Goal: Information Seeking & Learning: Learn about a topic

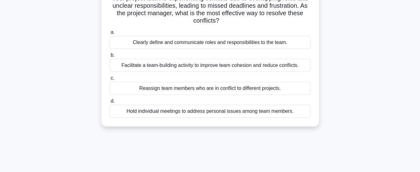
scroll to position [51, 0]
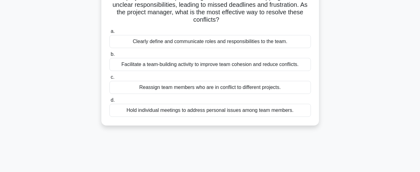
click at [190, 43] on div "Clearly define and communicate roles and responsibilities to the team." at bounding box center [209, 41] width 201 height 13
click at [109, 34] on input "a. Clearly define and communicate roles and responsibilities to the team." at bounding box center [109, 32] width 0 height 4
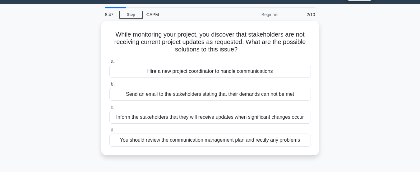
scroll to position [16, 0]
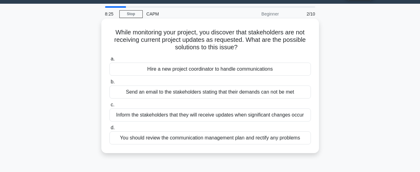
click at [287, 136] on div "You should review the communication management plan and rectify any problems" at bounding box center [209, 138] width 201 height 13
click at [109, 130] on input "d. You should review the communication management plan and rectify any problems" at bounding box center [109, 128] width 0 height 4
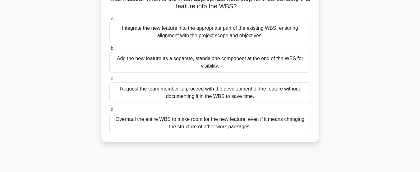
scroll to position [75, 0]
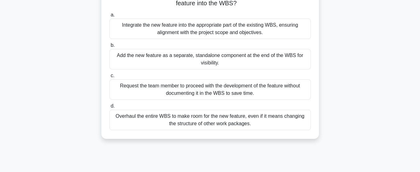
click at [267, 35] on div "Integrate the new feature into the appropriate part of the existing WBS, ensuri…" at bounding box center [209, 29] width 201 height 20
click at [109, 17] on input "a. Integrate the new feature into the appropriate part of the existing WBS, ens…" at bounding box center [109, 15] width 0 height 4
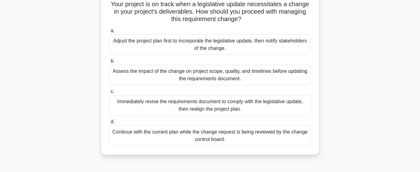
scroll to position [47, 0]
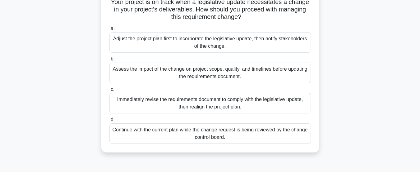
click at [248, 137] on div "Continue with the current plan while the change request is being reviewed by th…" at bounding box center [209, 134] width 201 height 20
click at [109, 122] on input "d. Continue with the current plan while the change request is being reviewed by…" at bounding box center [109, 120] width 0 height 4
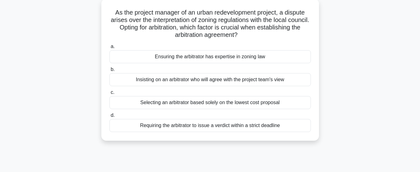
scroll to position [38, 0]
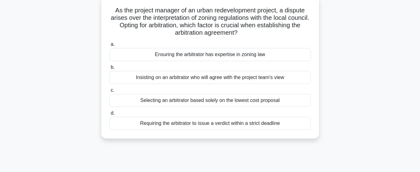
click at [212, 80] on div "Insisting on an arbitrator who will agree with the project team's view" at bounding box center [209, 77] width 201 height 13
click at [109, 70] on input "b. Insisting on an arbitrator who will agree with the project team's view" at bounding box center [109, 68] width 0 height 4
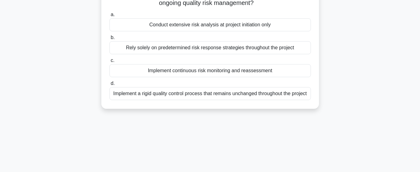
scroll to position [64, 0]
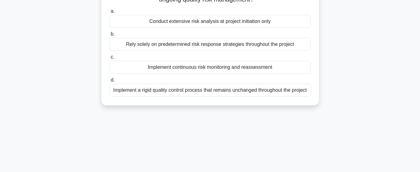
click at [231, 95] on div "Implement a rigid quality control process that remains unchanged throughout the…" at bounding box center [209, 90] width 201 height 13
click at [109, 82] on input "d. Implement a rigid quality control process that remains unchanged throughout …" at bounding box center [109, 80] width 0 height 4
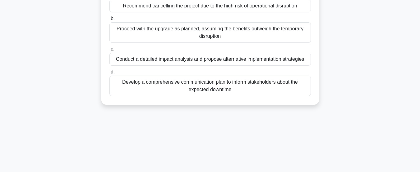
scroll to position [89, 0]
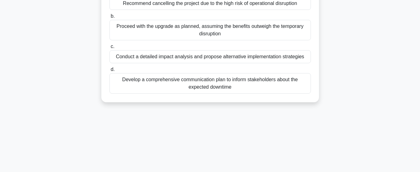
click at [250, 87] on div "Develop a comprehensive communication plan to inform stakeholders about the exp…" at bounding box center [209, 83] width 201 height 20
click at [109, 72] on input "d. Develop a comprehensive communication plan to inform stakeholders about the …" at bounding box center [109, 70] width 0 height 4
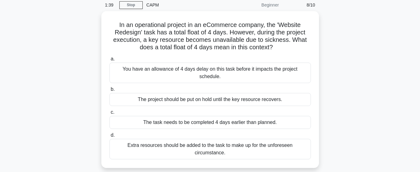
scroll to position [26, 0]
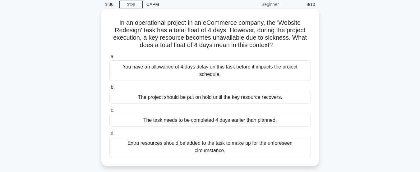
click at [209, 139] on div "Extra resources should be added to the task to make up for the unforeseen circu…" at bounding box center [209, 147] width 201 height 20
click at [109, 135] on input "d. Extra resources should be added to the task to make up for the unforeseen ci…" at bounding box center [109, 133] width 0 height 4
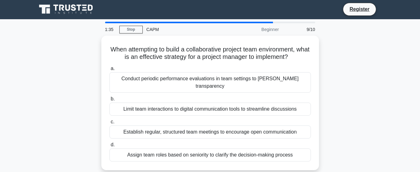
scroll to position [0, 0]
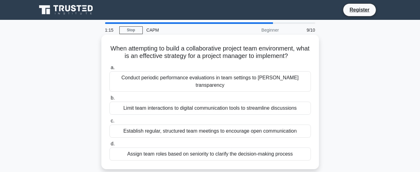
click at [233, 125] on div "Establish regular, structured team meetings to encourage open communication" at bounding box center [209, 131] width 201 height 13
click at [109, 123] on input "c. Establish regular, structured team meetings to encourage open communication" at bounding box center [109, 121] width 0 height 4
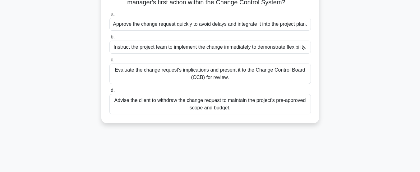
scroll to position [78, 0]
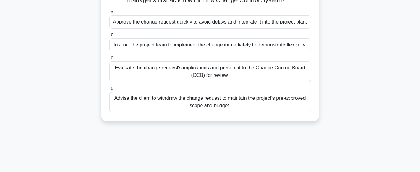
click at [209, 82] on div "Evaluate the change request's implications and present it to the Change Control…" at bounding box center [209, 71] width 201 height 20
click at [109, 60] on input "c. Evaluate the change request's implications and present it to the Change Cont…" at bounding box center [109, 58] width 0 height 4
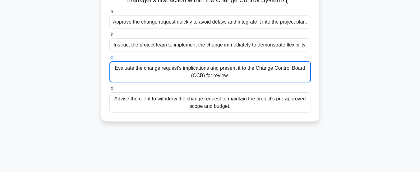
click at [209, 82] on div "Evaluate the change request's implications and present it to the Change Control…" at bounding box center [209, 71] width 201 height 21
click at [109, 60] on input "c. Evaluate the change request's implications and present it to the Change Cont…" at bounding box center [109, 58] width 0 height 4
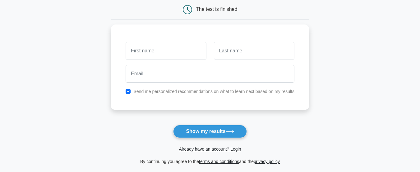
scroll to position [61, 0]
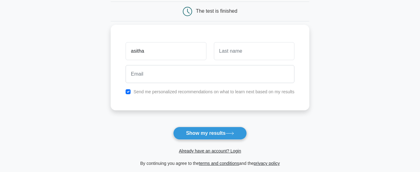
type input "asitha"
click at [227, 53] on input "text" at bounding box center [254, 51] width 80 height 18
type input "senevirathne"
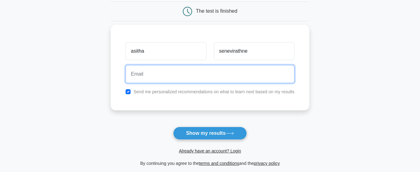
click at [179, 81] on input "email" at bounding box center [209, 74] width 169 height 18
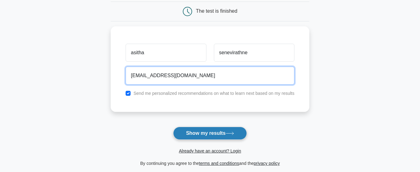
type input "asithasenevirathne@gmail.com"
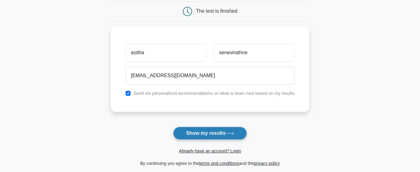
click at [208, 133] on button "Show my results" at bounding box center [209, 133] width 73 height 13
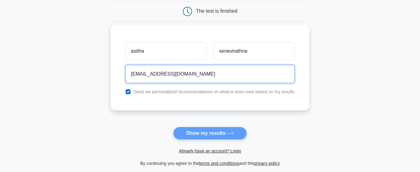
click at [134, 74] on input "asithasenevirathne@gmail.com" at bounding box center [209, 74] width 169 height 18
click at [143, 75] on input "asithasenevirathne@gmail.com" at bounding box center [209, 74] width 169 height 18
drag, startPoint x: 210, startPoint y: 75, endPoint x: 124, endPoint y: 70, distance: 86.2
click at [124, 70] on div "asithasenevirathne@gmail.com" at bounding box center [210, 74] width 176 height 23
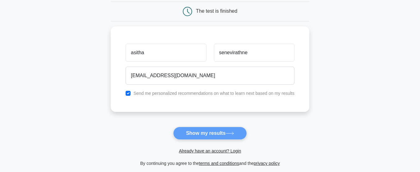
click at [196, 134] on form "Wait, there is more! Continue to see your result The test is finished asitha" at bounding box center [210, 71] width 198 height 194
click at [236, 137] on form "Wait, there is more! Continue to see your result The test is finished asitha" at bounding box center [210, 71] width 198 height 194
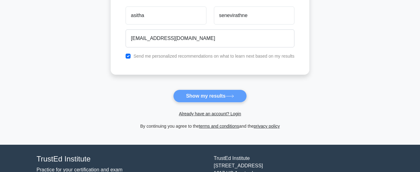
scroll to position [101, 0]
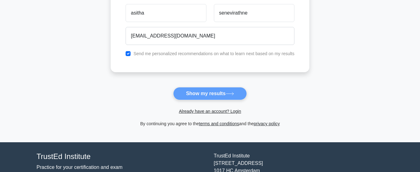
click at [208, 97] on form "Wait, there is more! Continue to see your result The test is finished asitha" at bounding box center [210, 31] width 198 height 194
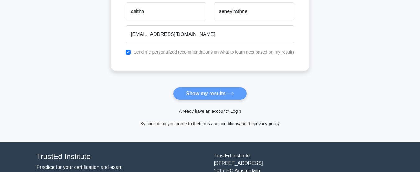
click at [221, 59] on div "asitha senevirathne asithasenevirathne@gmail.com Send me personalized recommend…" at bounding box center [210, 28] width 198 height 86
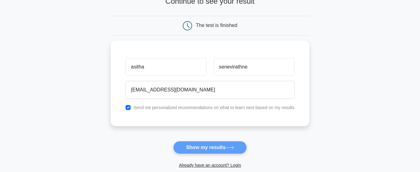
scroll to position [48, 0]
click at [227, 148] on form "Wait, there is more! Continue to see your result The test is finished asitha" at bounding box center [210, 84] width 198 height 194
click at [195, 150] on form "Wait, there is more! Continue to see your result The test is finished asitha" at bounding box center [210, 84] width 198 height 194
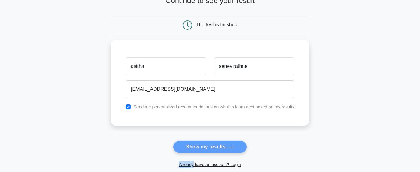
click at [195, 150] on form "Wait, there is more! Continue to see your result The test is finished asitha" at bounding box center [210, 84] width 198 height 194
click at [231, 146] on form "Wait, there is more! Continue to see your result The test is finished asitha" at bounding box center [210, 84] width 198 height 194
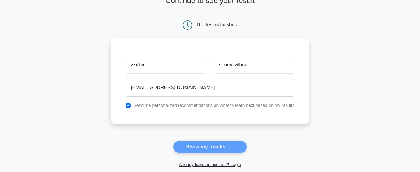
click at [129, 108] on div "Send me personalized recommendations on what to learn next based on my results" at bounding box center [210, 105] width 176 height 7
click at [129, 106] on input "checkbox" at bounding box center [127, 105] width 5 height 5
checkbox input "false"
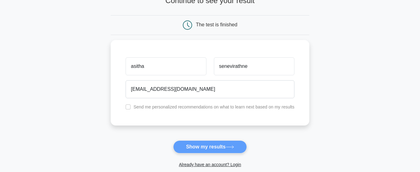
click at [191, 147] on form "Wait, there is more! Continue to see your result The test is finished asitha" at bounding box center [210, 84] width 198 height 194
click at [215, 150] on form "Wait, there is more! Continue to see your result The test is finished asitha" at bounding box center [210, 84] width 198 height 194
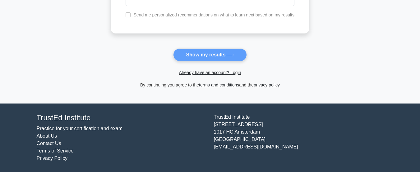
scroll to position [0, 0]
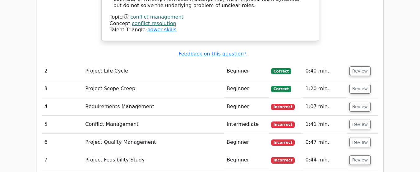
scroll to position [809, 0]
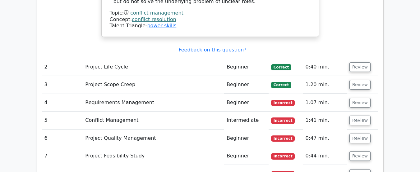
click at [172, 94] on td "Requirements Management" at bounding box center [153, 103] width 141 height 18
click at [138, 94] on td "Requirements Management" at bounding box center [153, 103] width 141 height 18
click at [361, 98] on button "Review" at bounding box center [359, 103] width 21 height 10
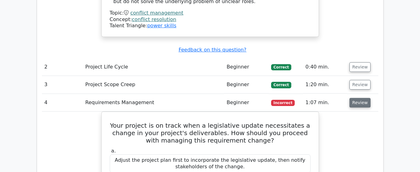
click at [361, 98] on button "Review" at bounding box center [359, 103] width 21 height 10
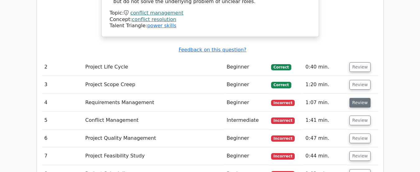
click at [361, 98] on button "Review" at bounding box center [359, 103] width 21 height 10
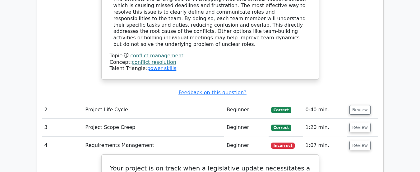
scroll to position [743, 0]
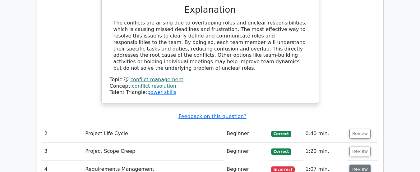
click at [356, 165] on button "Review" at bounding box center [359, 170] width 21 height 10
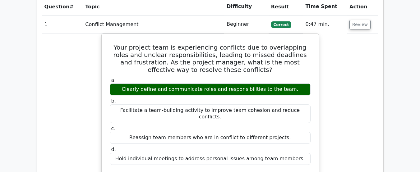
scroll to position [465, 0]
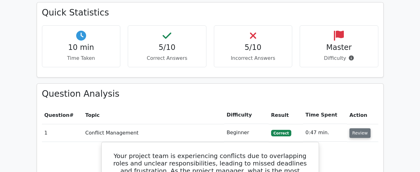
click at [354, 129] on button "Review" at bounding box center [359, 134] width 21 height 10
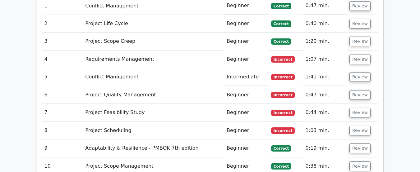
scroll to position [596, 0]
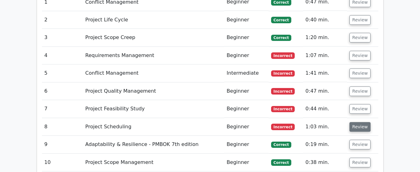
click at [357, 122] on button "Review" at bounding box center [359, 127] width 21 height 10
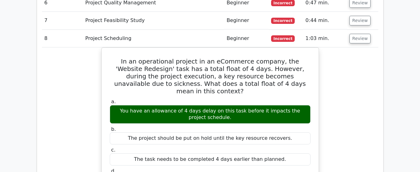
scroll to position [681, 0]
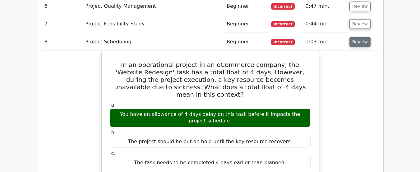
click at [357, 37] on button "Review" at bounding box center [359, 42] width 21 height 10
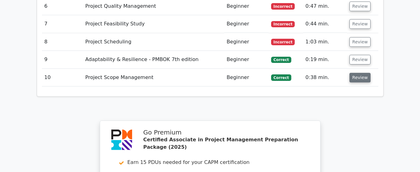
click at [358, 73] on button "Review" at bounding box center [359, 78] width 21 height 10
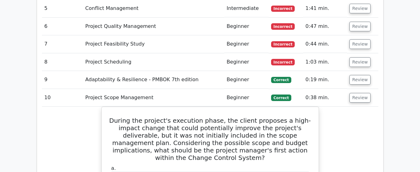
scroll to position [649, 0]
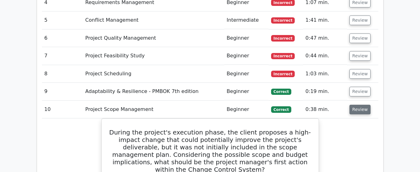
click at [361, 105] on button "Review" at bounding box center [359, 110] width 21 height 10
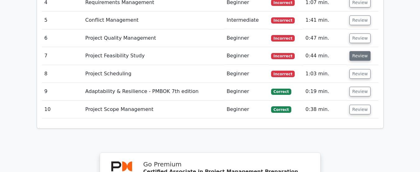
click at [359, 51] on button "Review" at bounding box center [359, 56] width 21 height 10
click at [355, 51] on button "Review" at bounding box center [359, 56] width 21 height 10
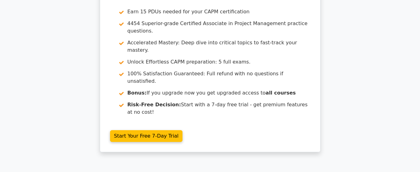
scroll to position [0, 0]
